Goal: Information Seeking & Learning: Check status

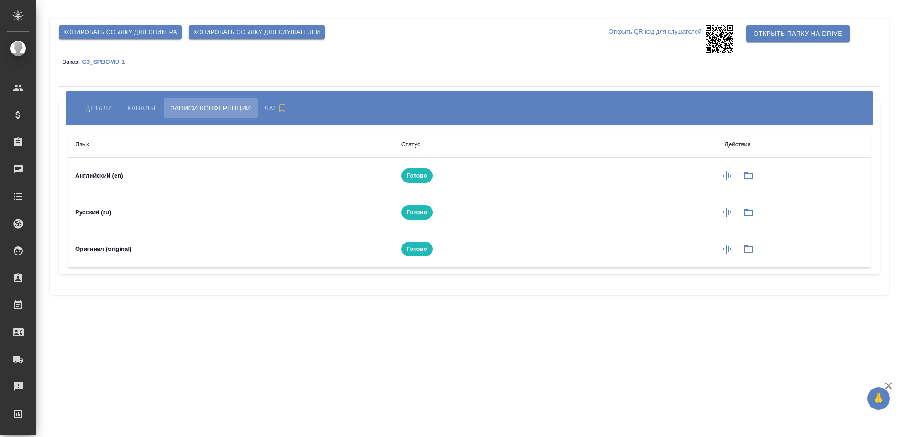
click at [99, 106] on span "Детали" at bounding box center [99, 108] width 26 height 11
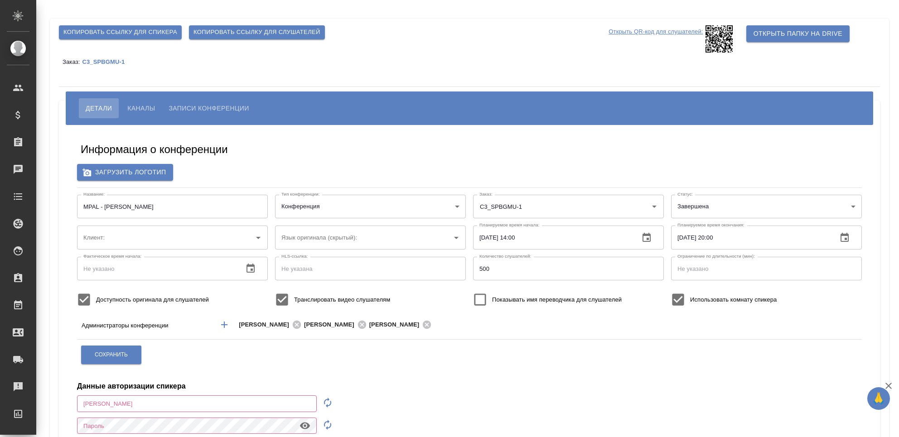
type input "ЛКИиМД ЦЛД СПбГМУ им.акад. [PERSON_NAME]"
click at [144, 109] on span "Каналы" at bounding box center [141, 108] width 28 height 11
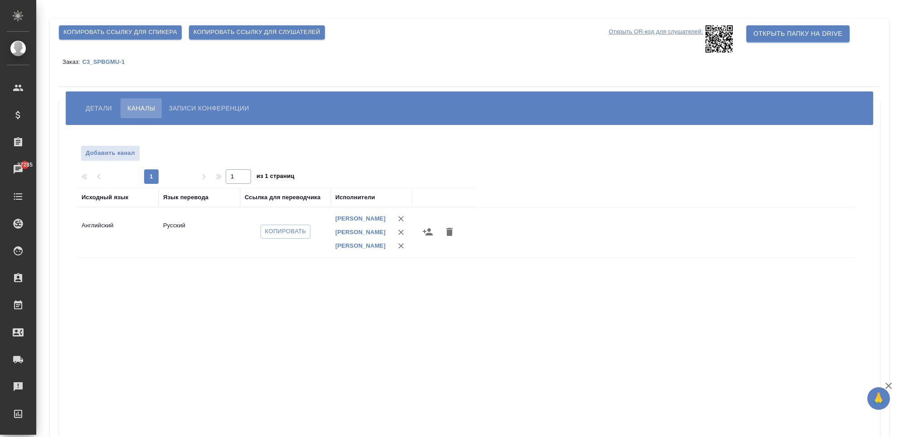
click at [191, 109] on span "Записи конференции" at bounding box center [209, 108] width 80 height 11
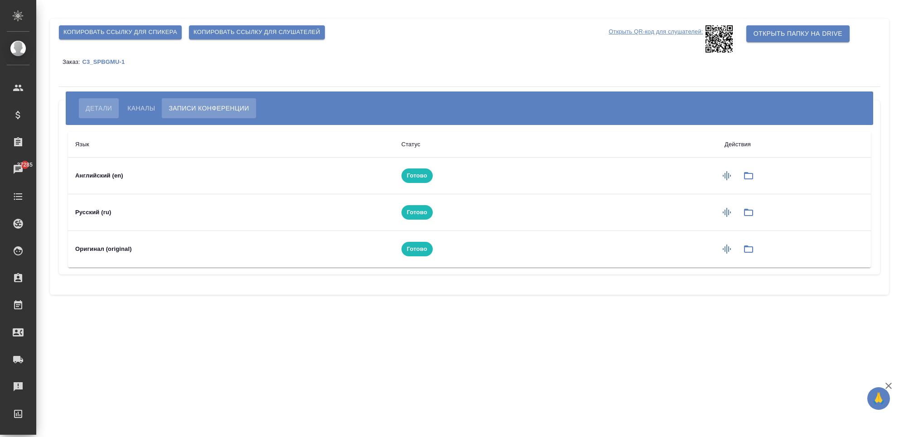
click at [109, 105] on span "Детали" at bounding box center [99, 108] width 26 height 11
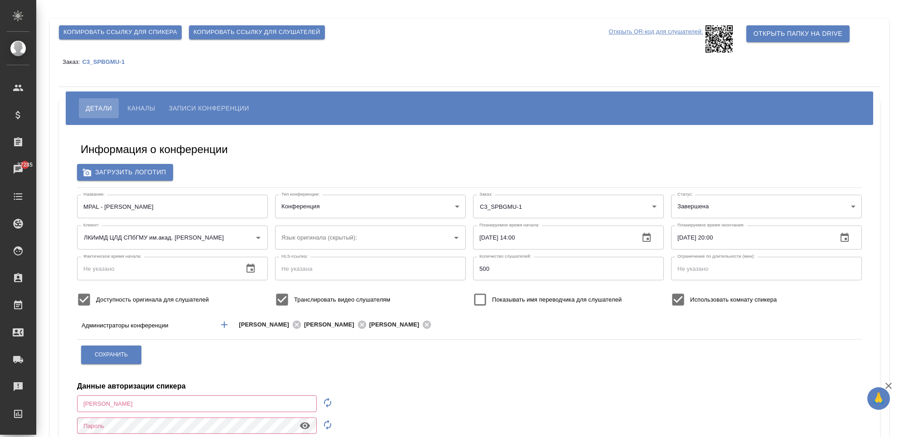
click at [140, 102] on button "Каналы" at bounding box center [141, 108] width 41 height 20
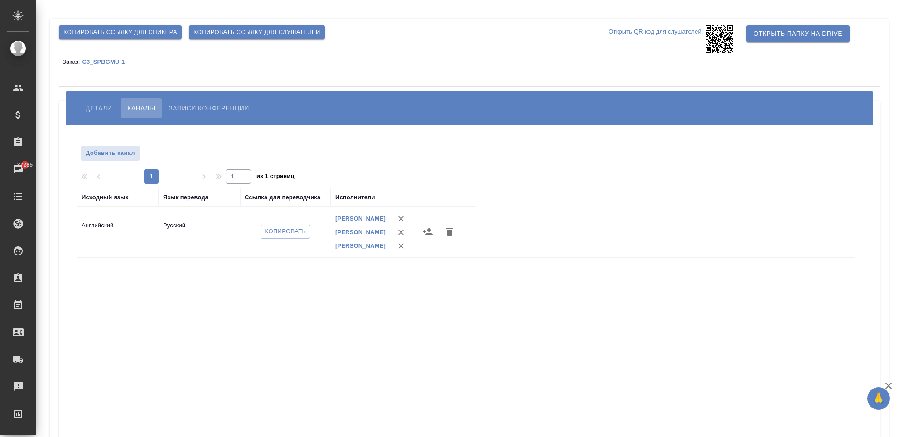
click at [196, 107] on span "Записи конференции" at bounding box center [209, 108] width 80 height 11
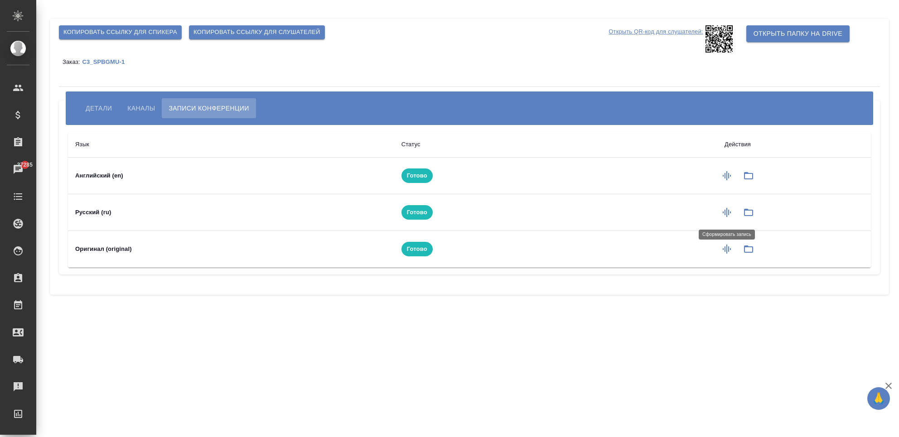
click at [728, 218] on icon "button" at bounding box center [727, 212] width 11 height 11
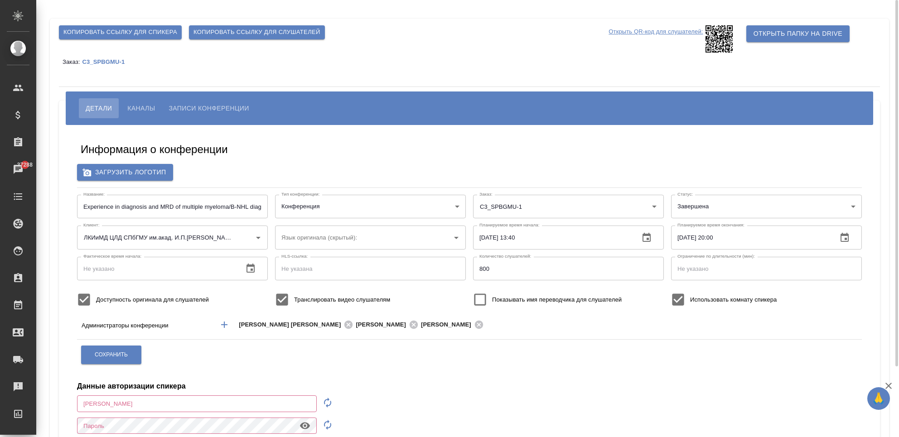
click at [193, 106] on span "Записи конференции" at bounding box center [209, 108] width 80 height 11
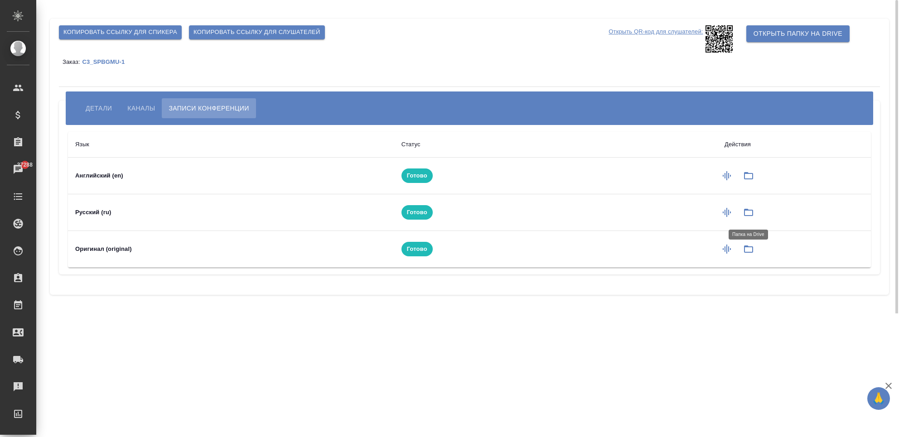
click at [754, 215] on button "button" at bounding box center [749, 213] width 22 height 22
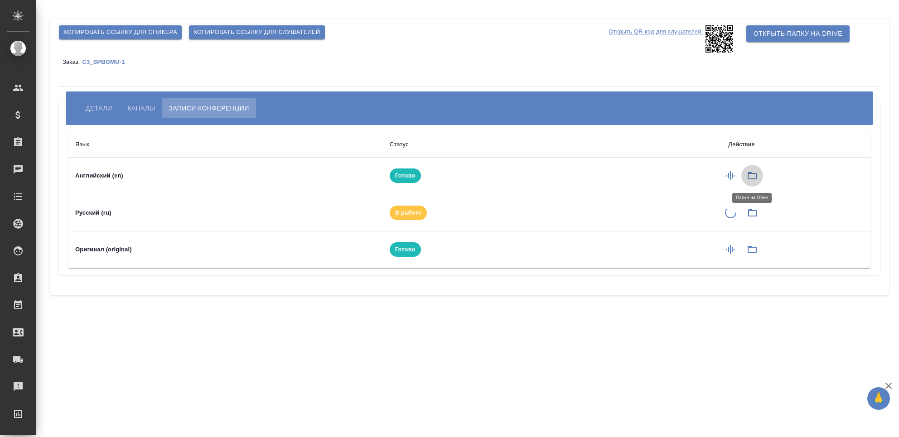
click at [753, 183] on button "button" at bounding box center [752, 176] width 22 height 22
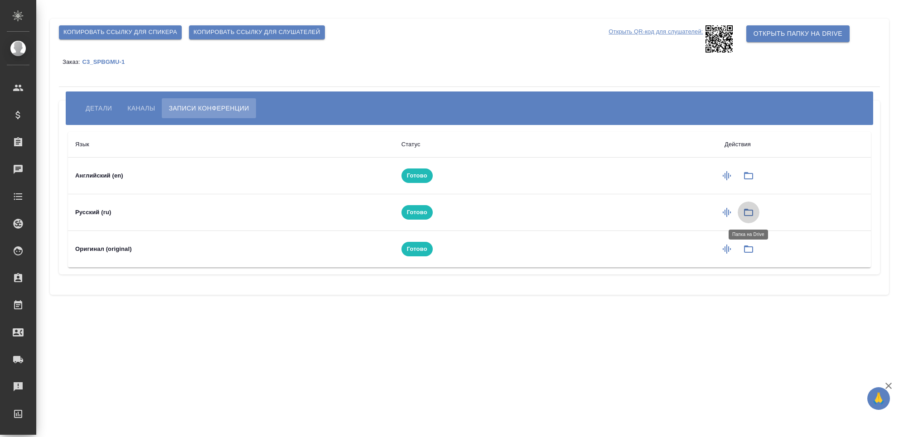
click at [752, 214] on icon "button" at bounding box center [748, 212] width 11 height 11
click at [749, 208] on icon "button" at bounding box center [748, 212] width 11 height 11
click at [744, 179] on icon "button" at bounding box center [748, 175] width 11 height 11
click at [751, 249] on icon "button" at bounding box center [748, 249] width 11 height 11
click at [748, 209] on icon "button" at bounding box center [748, 212] width 11 height 11
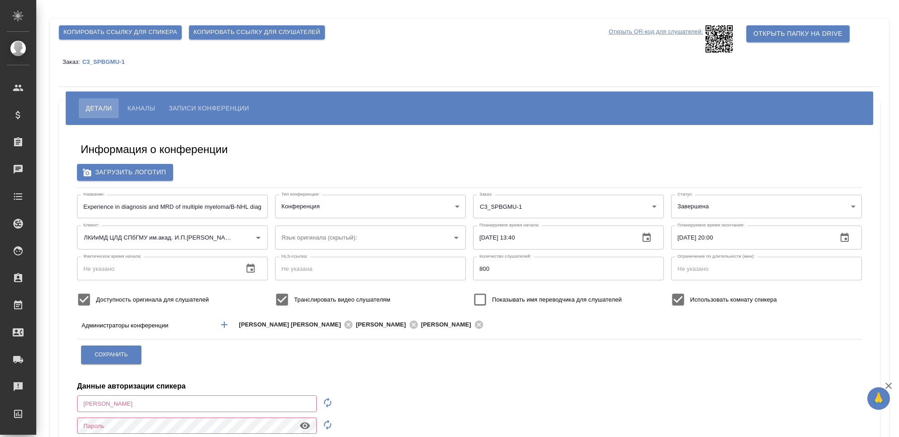
type input "ЛКИиМД ЦЛД СПбГМУ им.акад. И.П.[PERSON_NAME]"
click at [190, 103] on span "Записи конференции" at bounding box center [209, 108] width 80 height 11
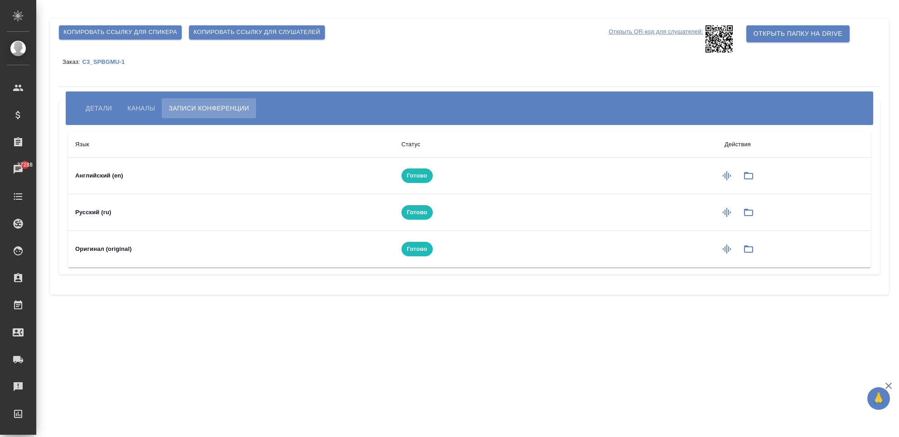
click at [105, 107] on span "Детали" at bounding box center [99, 108] width 26 height 11
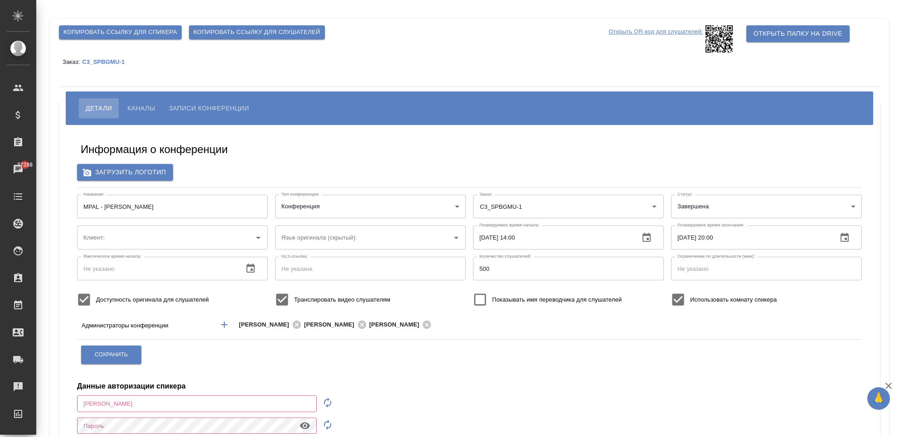
type input "ЛКИиМД ЦЛД СПбГМУ им.акад. [PERSON_NAME]"
click at [213, 107] on span "Записи конференции" at bounding box center [209, 108] width 80 height 11
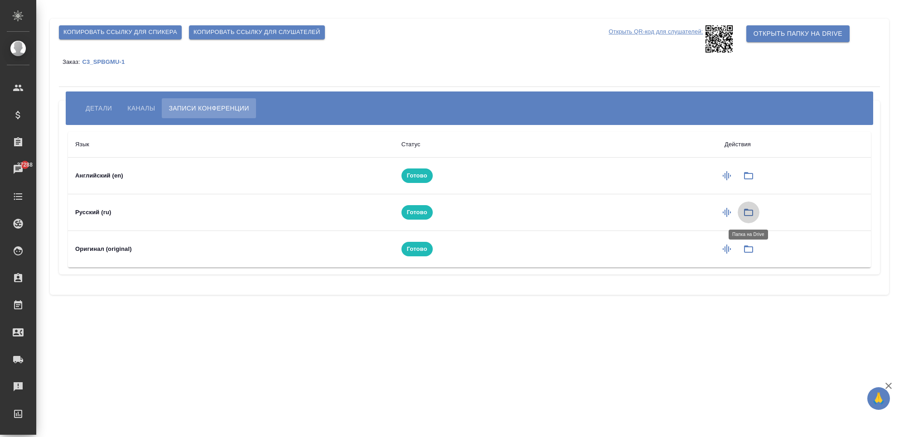
click at [755, 211] on button "button" at bounding box center [749, 213] width 22 height 22
